Goal: Find contact information: Find contact information

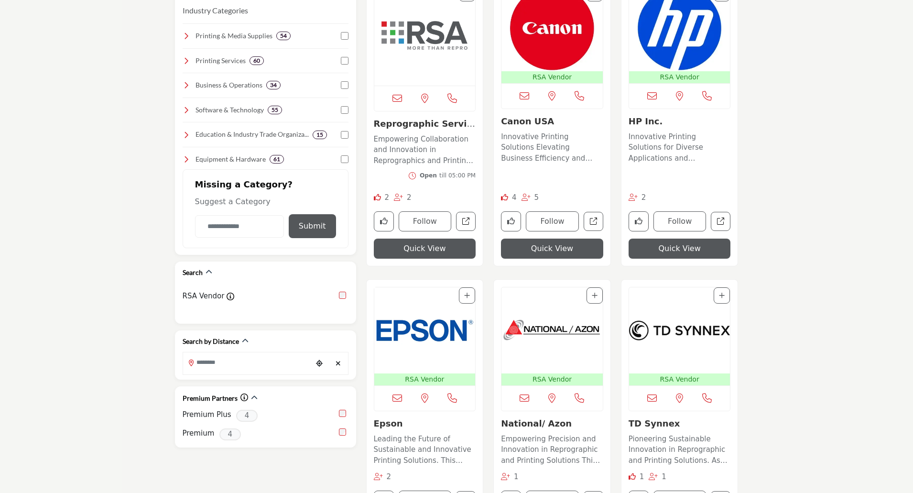
scroll to position [143, 0]
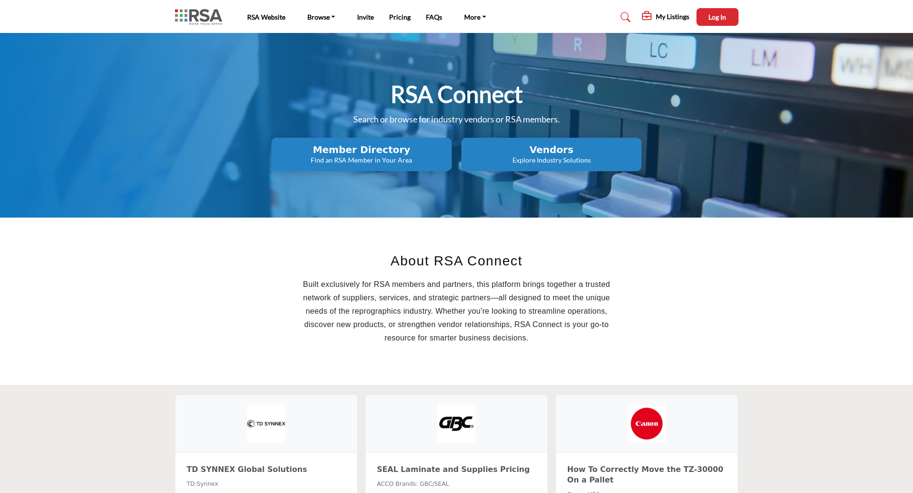
click at [379, 164] on p "Find an RSA Member in Your Area" at bounding box center [361, 160] width 175 height 10
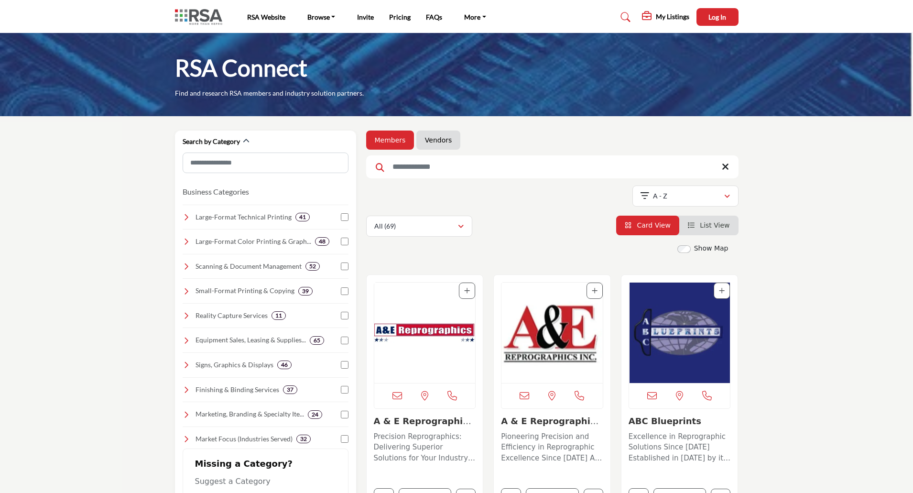
click at [437, 138] on link "Vendors" at bounding box center [438, 140] width 27 height 10
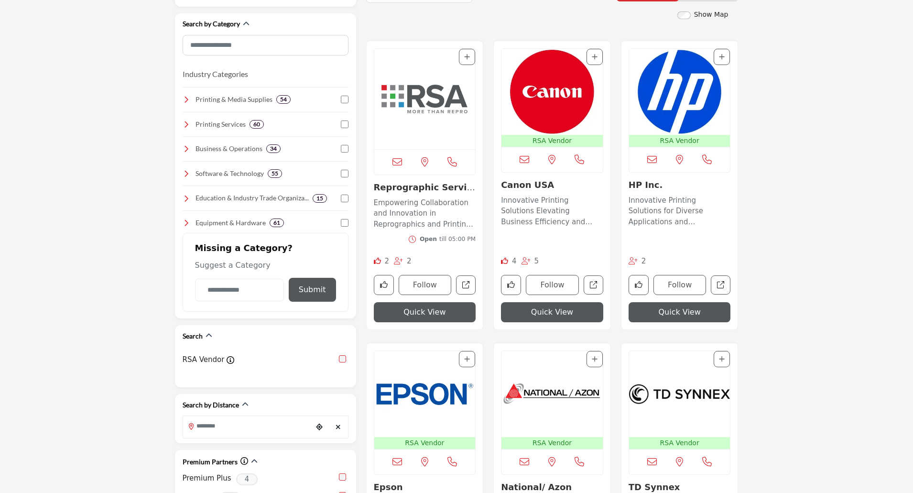
scroll to position [239, 0]
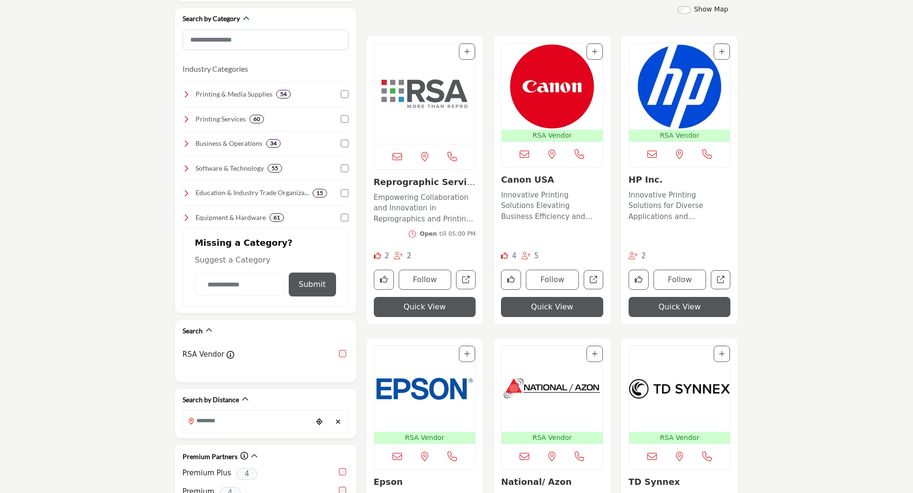
click at [438, 389] on img "Open Listing in new tab" at bounding box center [424, 389] width 101 height 86
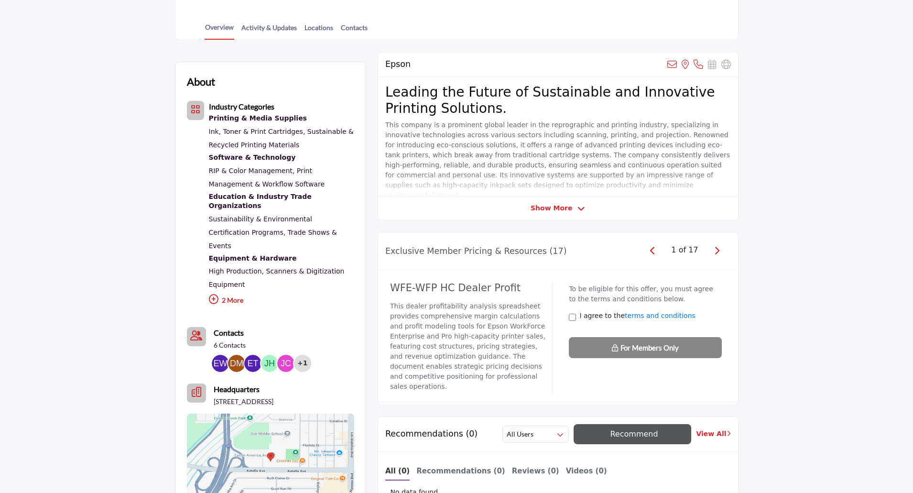
scroll to position [191, 0]
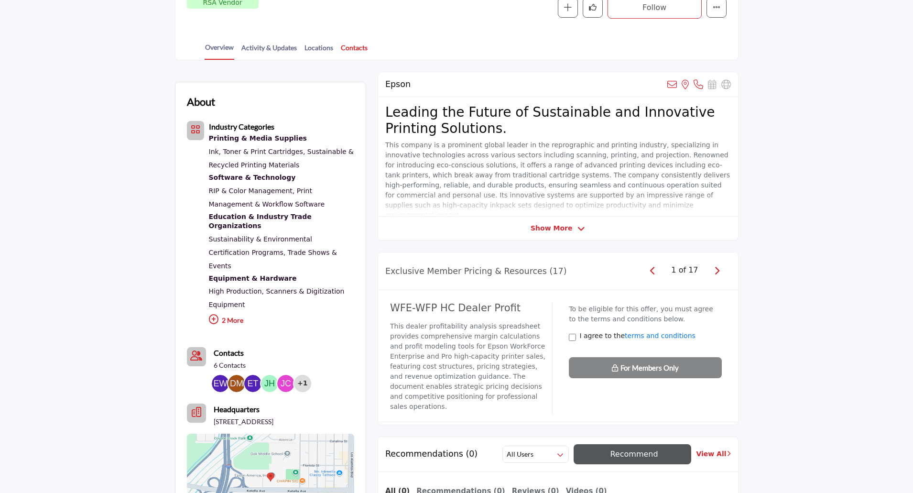
drag, startPoint x: 352, startPoint y: 51, endPoint x: 359, endPoint y: 53, distance: 7.0
click at [352, 51] on link "Contacts" at bounding box center [354, 51] width 28 height 17
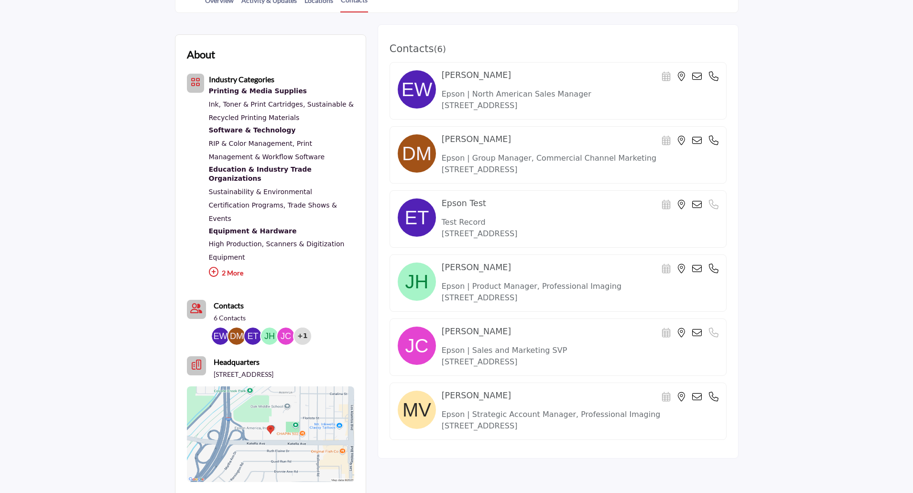
scroll to position [239, 0]
